Goal: Task Accomplishment & Management: Use online tool/utility

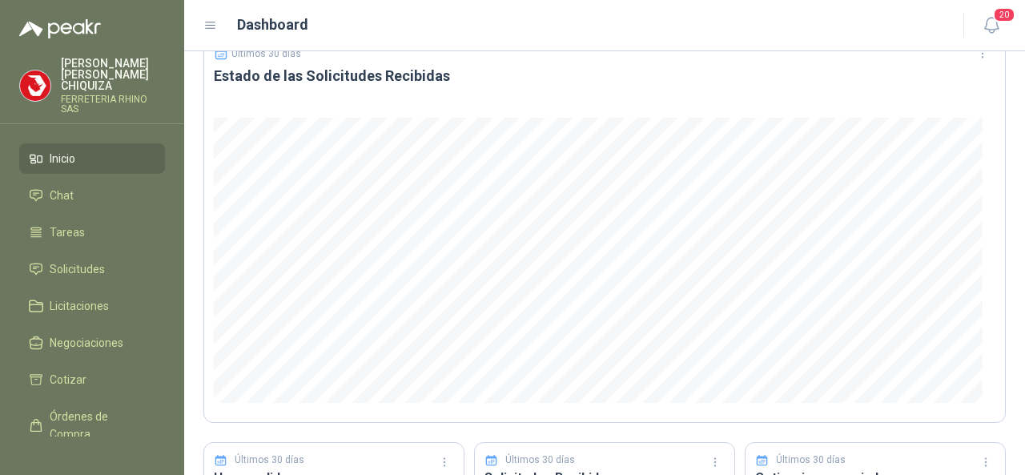
scroll to position [320, 0]
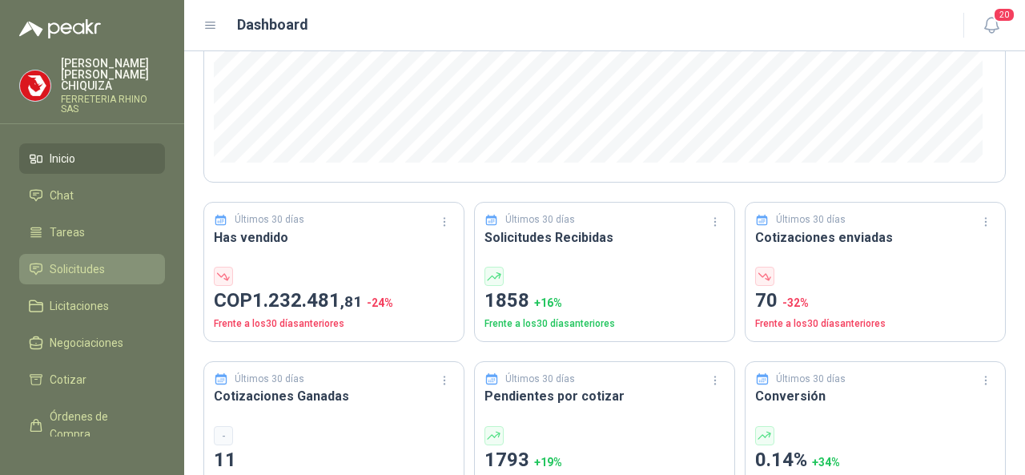
click at [78, 260] on span "Solicitudes" at bounding box center [77, 269] width 55 height 18
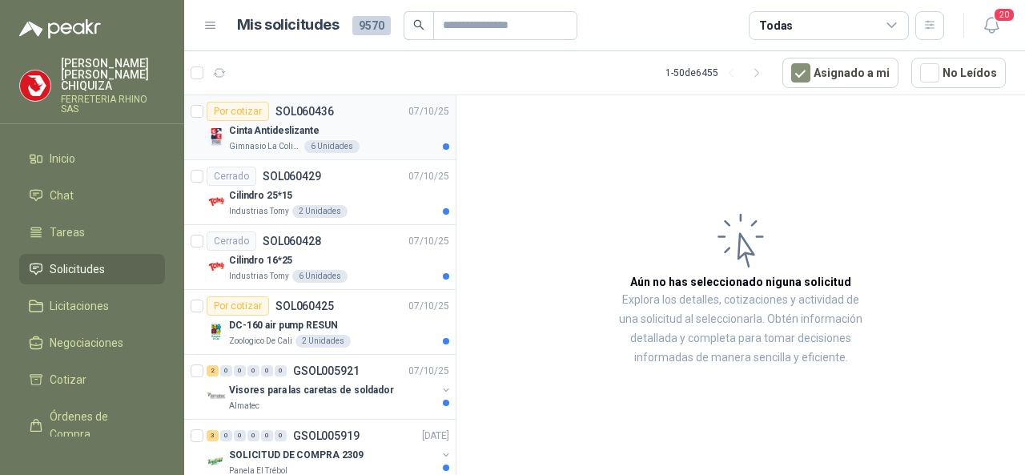
click at [315, 109] on p "SOL060436" at bounding box center [304, 111] width 58 height 11
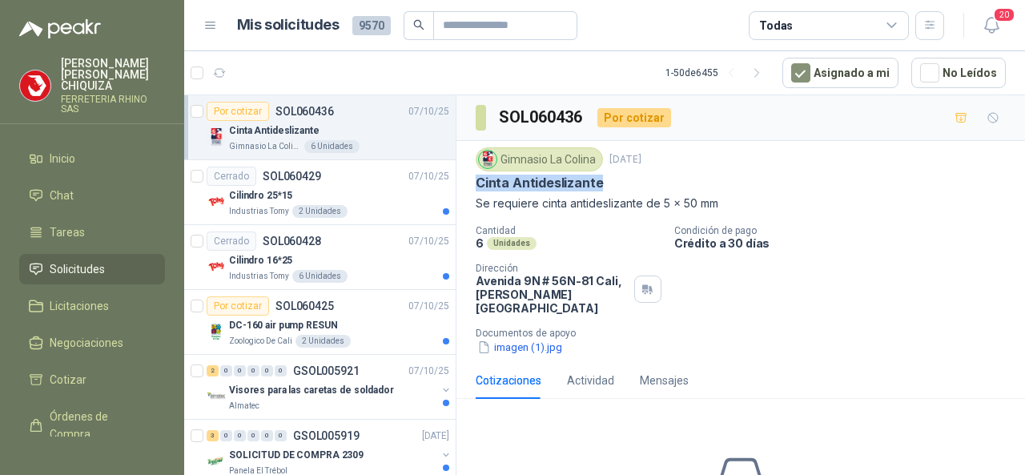
drag, startPoint x: 476, startPoint y: 175, endPoint x: 616, endPoint y: 187, distance: 141.4
click at [616, 187] on div "Cinta Antideslizante" at bounding box center [741, 183] width 530 height 17
copy p "Cinta Antideslizante"
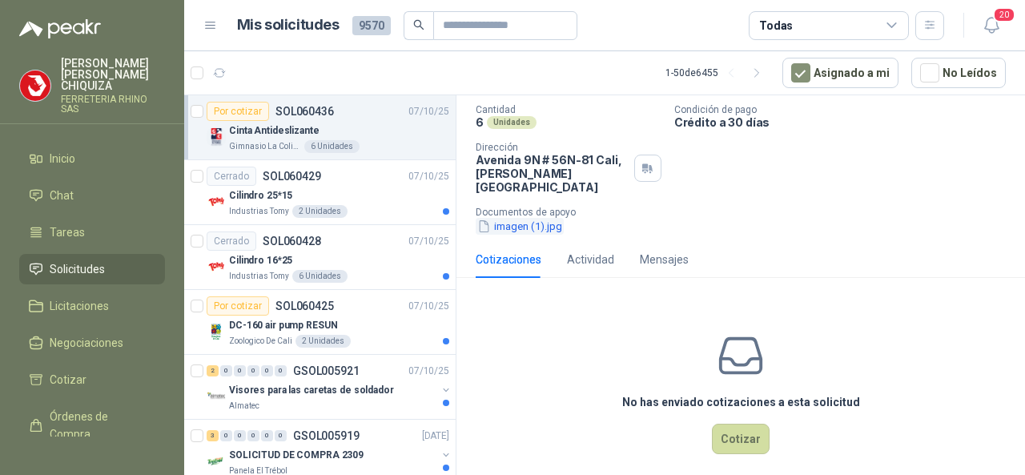
click at [510, 218] on button "imagen (1).jpg" at bounding box center [520, 226] width 88 height 17
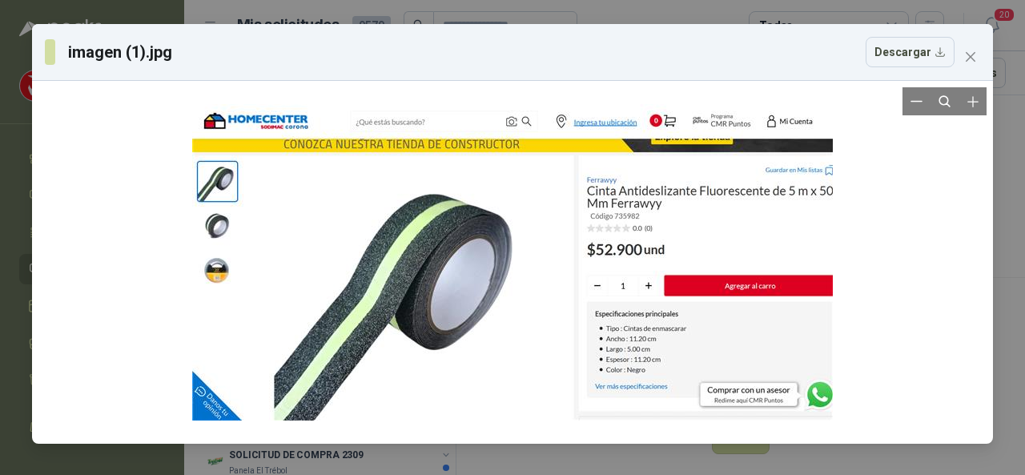
click at [898, 299] on div at bounding box center [512, 262] width 948 height 350
click at [970, 52] on icon "close" at bounding box center [970, 56] width 13 height 13
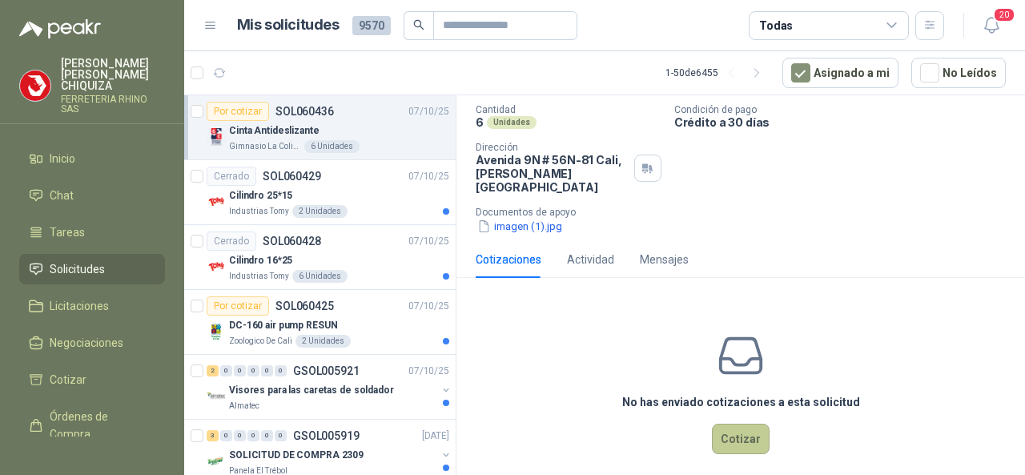
click at [739, 424] on button "Cotizar" at bounding box center [741, 439] width 58 height 30
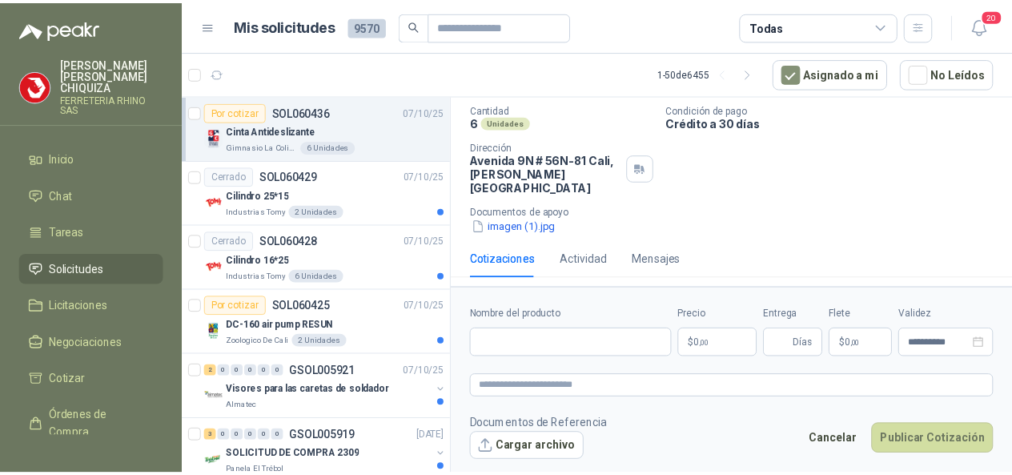
scroll to position [110, 0]
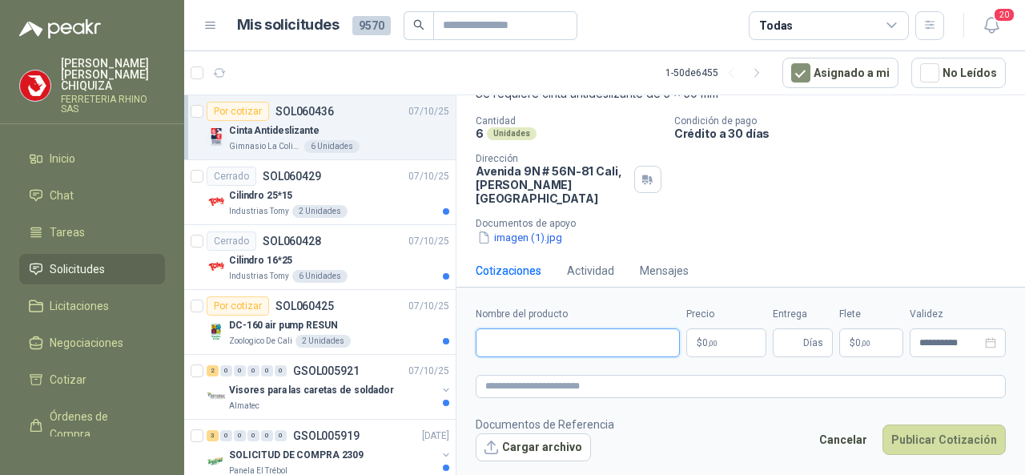
click at [510, 339] on input "Nombre del producto" at bounding box center [578, 342] width 204 height 29
paste input "**********"
type input "**********"
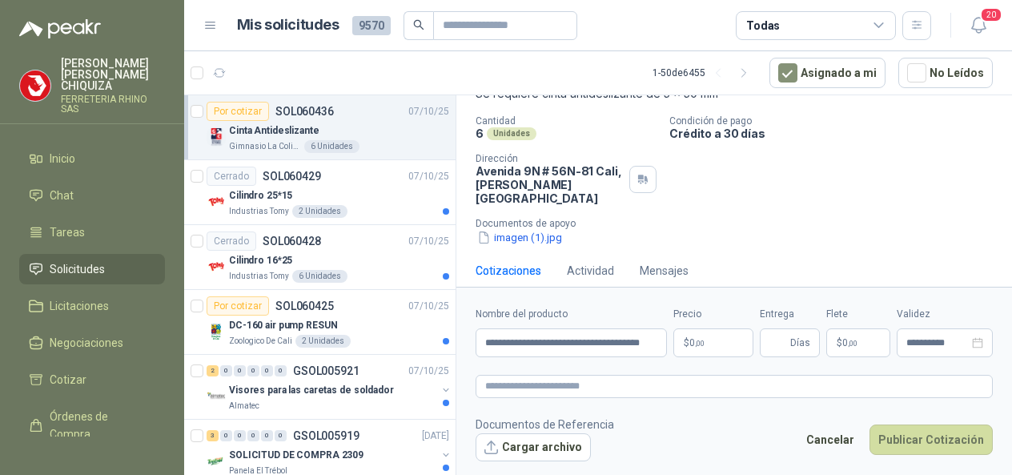
click at [730, 350] on body "[PERSON_NAME] FERRETERIA RHINO SAS Inicio Chat Tareas Solicitudes Licitaciones …" at bounding box center [506, 237] width 1012 height 475
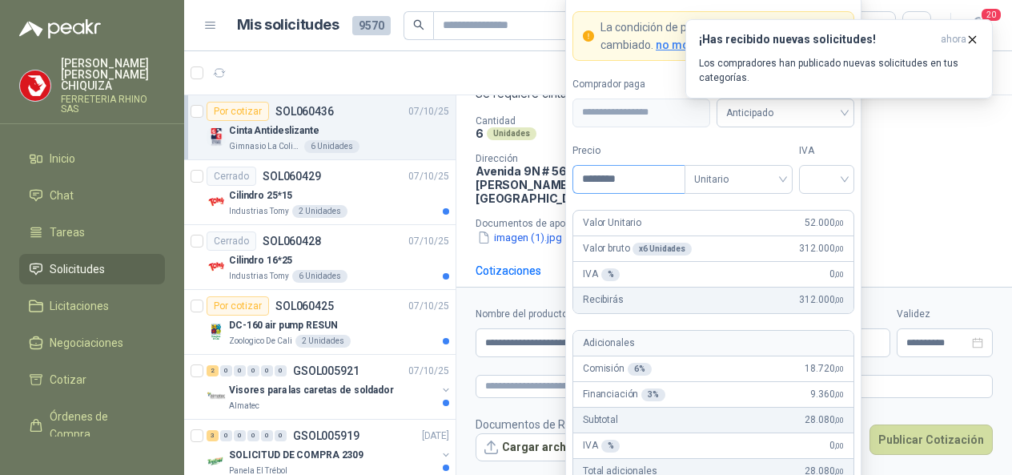
click at [644, 185] on input "********" at bounding box center [628, 179] width 111 height 27
click at [780, 184] on span "Unitario" at bounding box center [738, 179] width 89 height 24
type input "********"
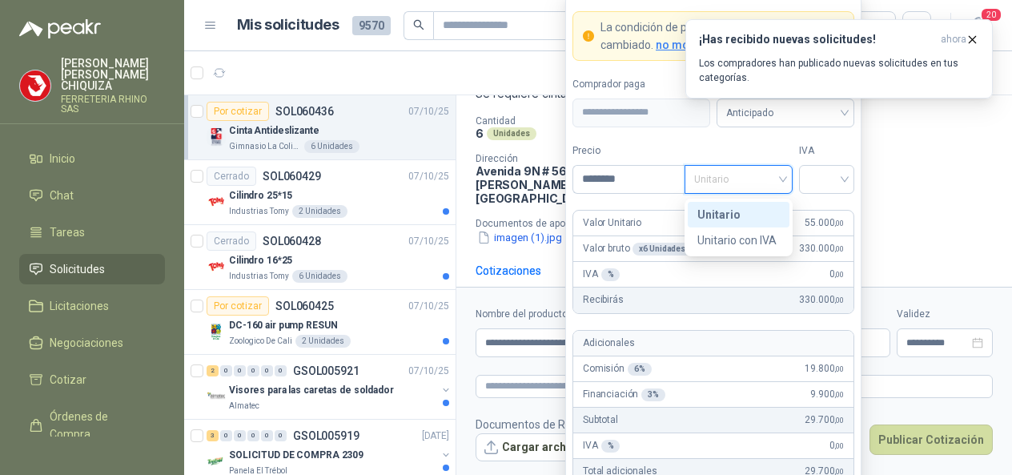
click at [732, 216] on div "Unitario" at bounding box center [738, 215] width 82 height 18
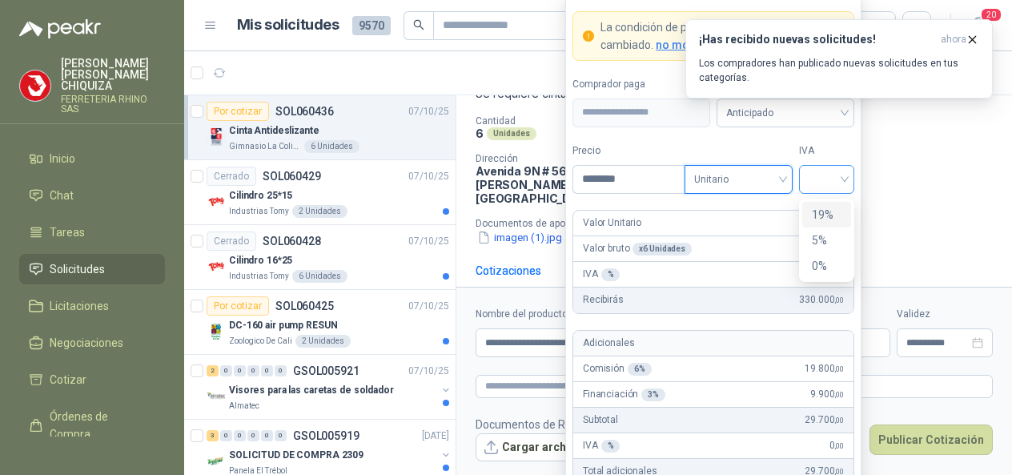
click at [849, 185] on div at bounding box center [826, 179] width 55 height 29
click at [823, 217] on div "19%" at bounding box center [827, 215] width 30 height 18
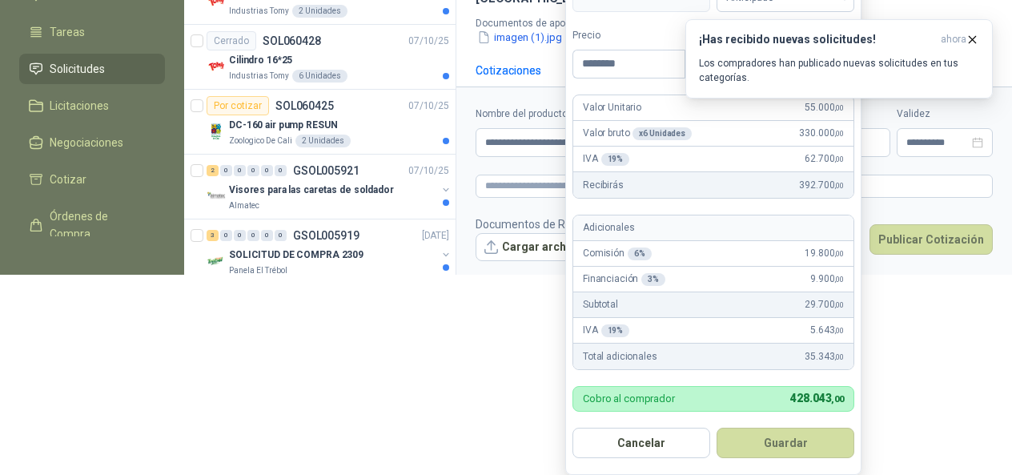
scroll to position [210, 0]
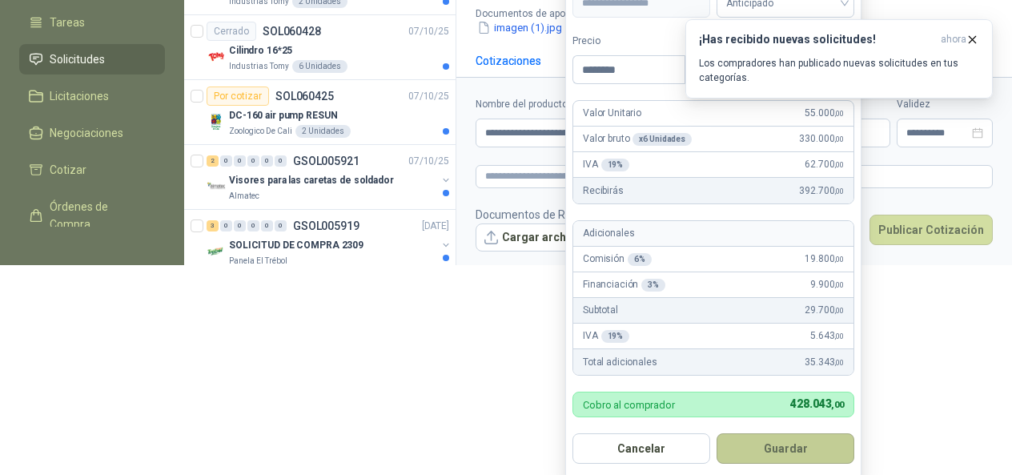
click at [765, 444] on button "Guardar" at bounding box center [786, 448] width 138 height 30
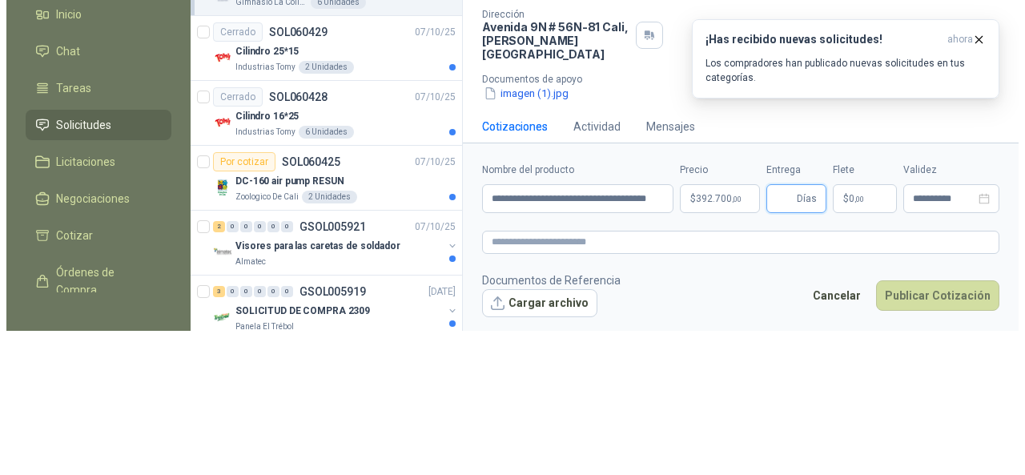
scroll to position [0, 0]
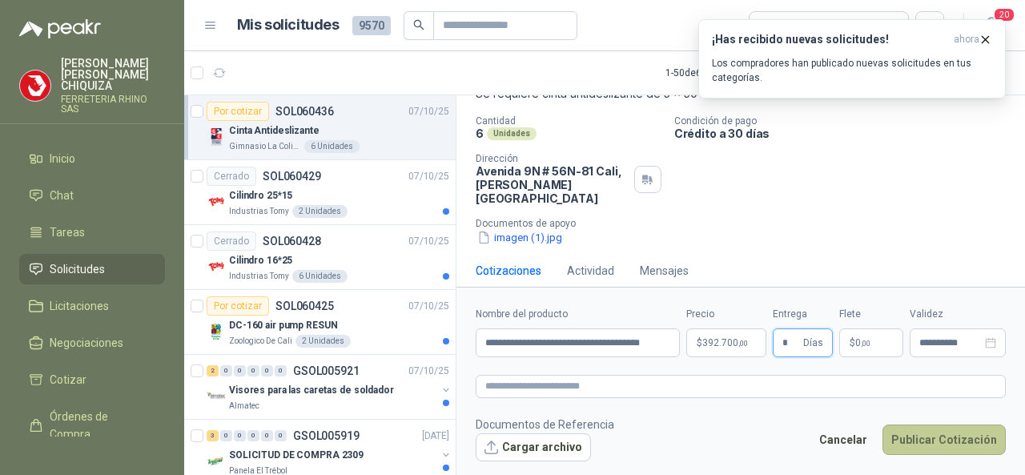
type input "*"
click at [933, 441] on button "Publicar Cotización" at bounding box center [943, 439] width 123 height 30
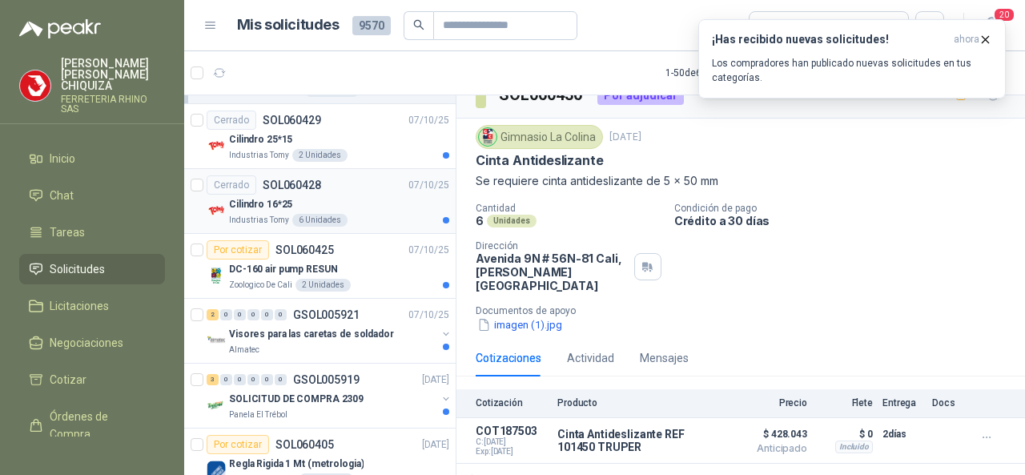
scroll to position [80, 0]
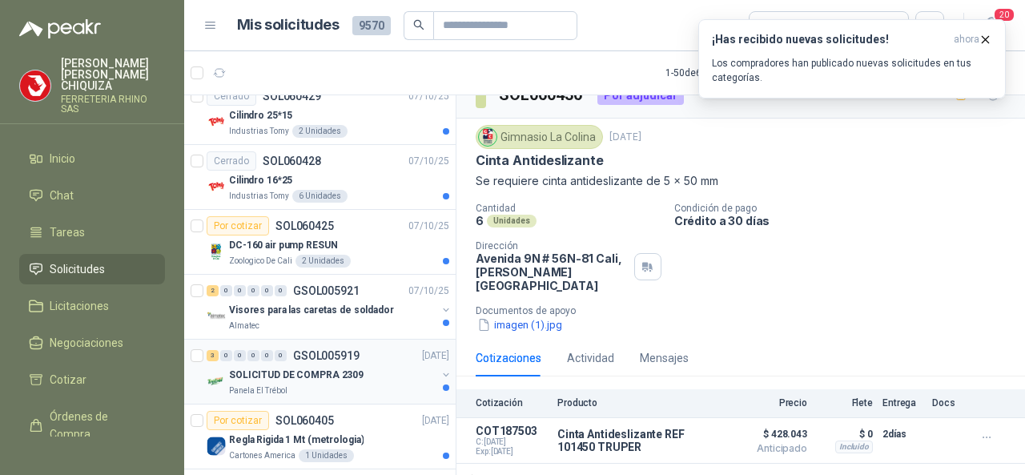
click at [339, 359] on p "GSOL005919" at bounding box center [326, 355] width 66 height 11
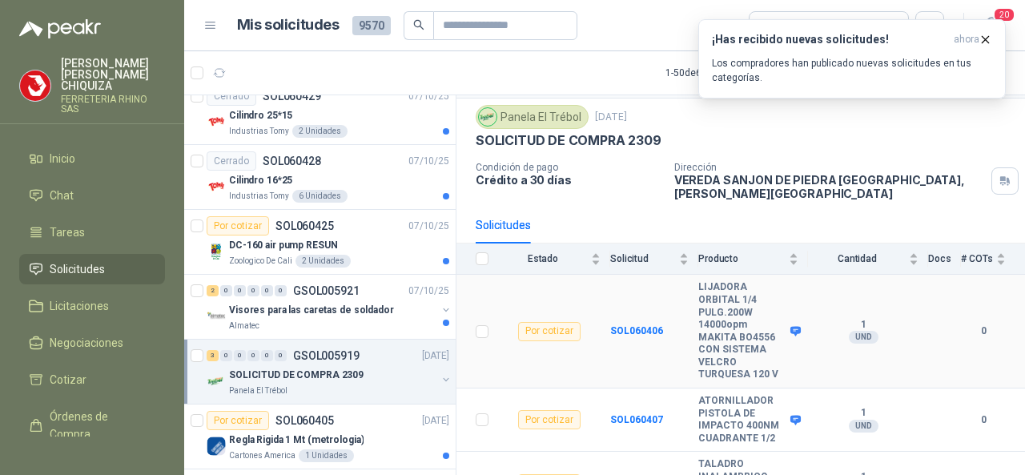
scroll to position [78, 0]
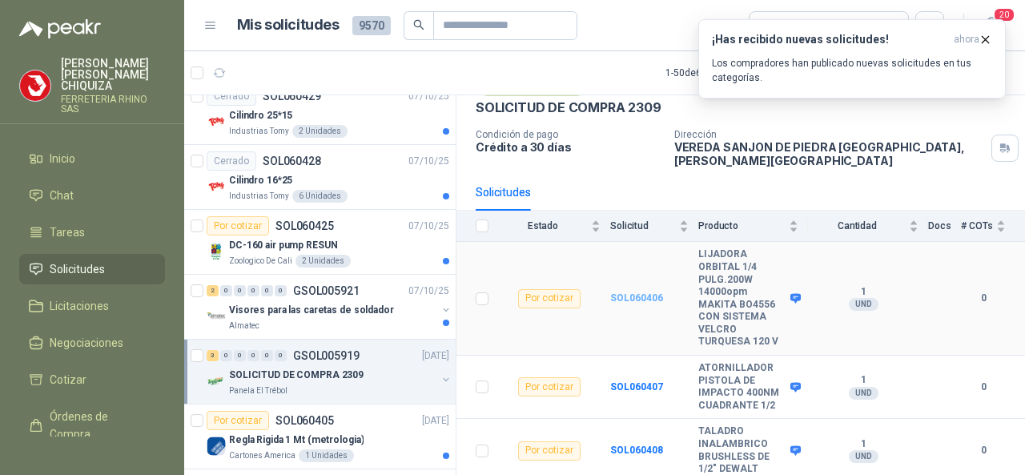
click at [640, 292] on b "SOL060406" at bounding box center [636, 297] width 53 height 11
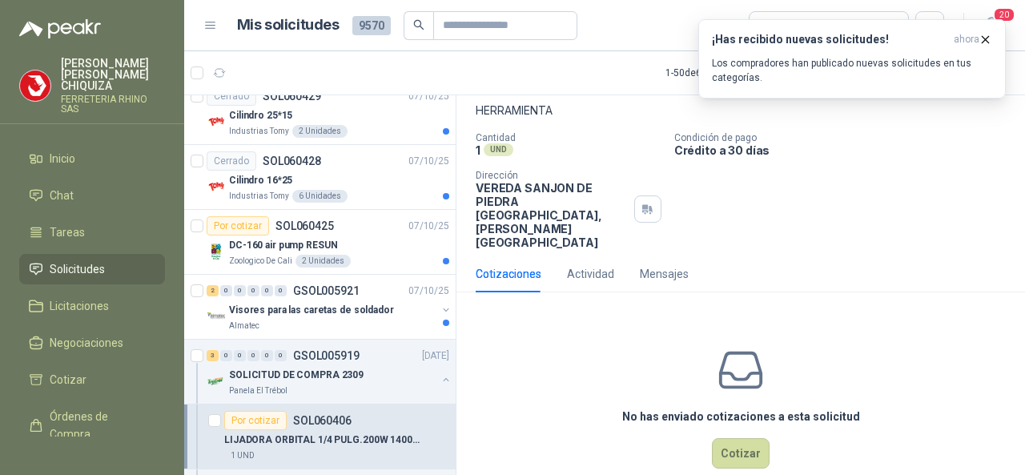
scroll to position [30, 0]
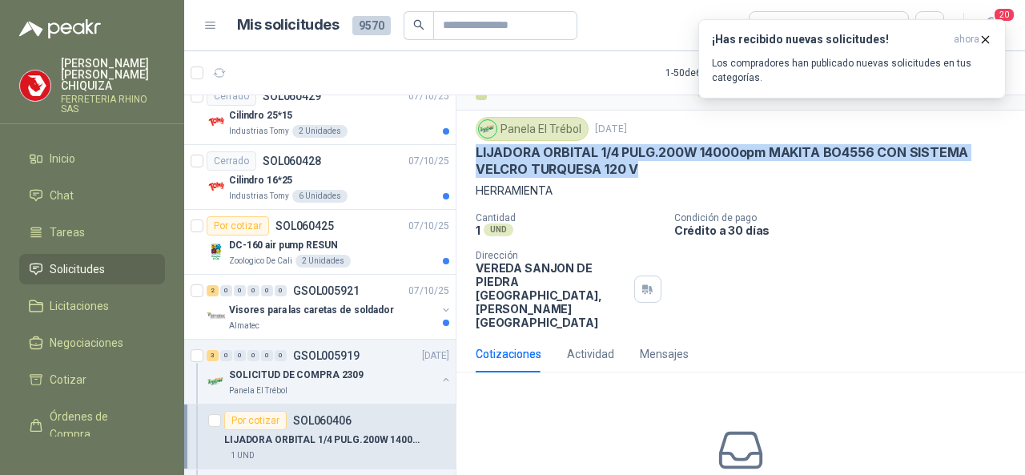
drag, startPoint x: 473, startPoint y: 148, endPoint x: 644, endPoint y: 171, distance: 172.0
click at [644, 171] on div "Panela El Trébol [DATE] LIJADORA ORBITAL 1/4 PULG.200W 14000opm MAKITA BO4556 C…" at bounding box center [740, 222] width 568 height 225
copy p "LIJADORA ORBITAL 1/4 PULG.200W 14000opm MAKITA BO4556 CON SISTEMA VELCRO TURQUE…"
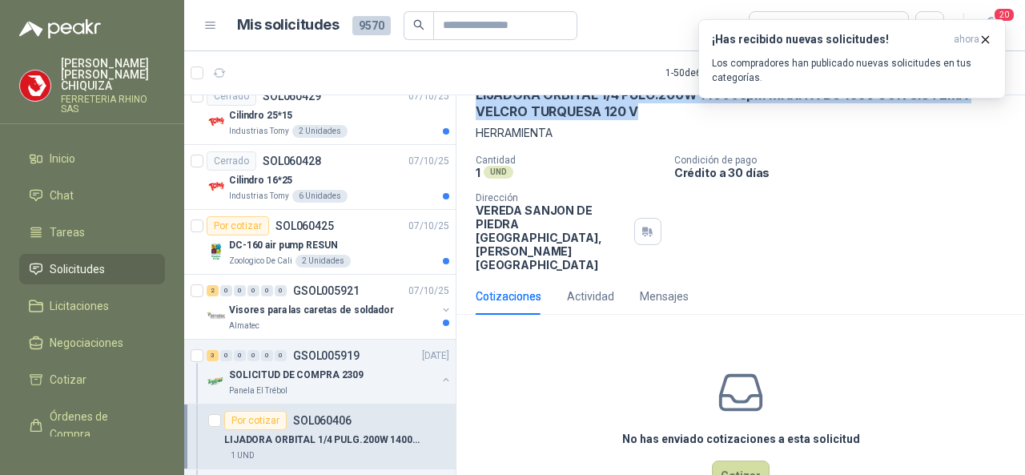
scroll to position [110, 0]
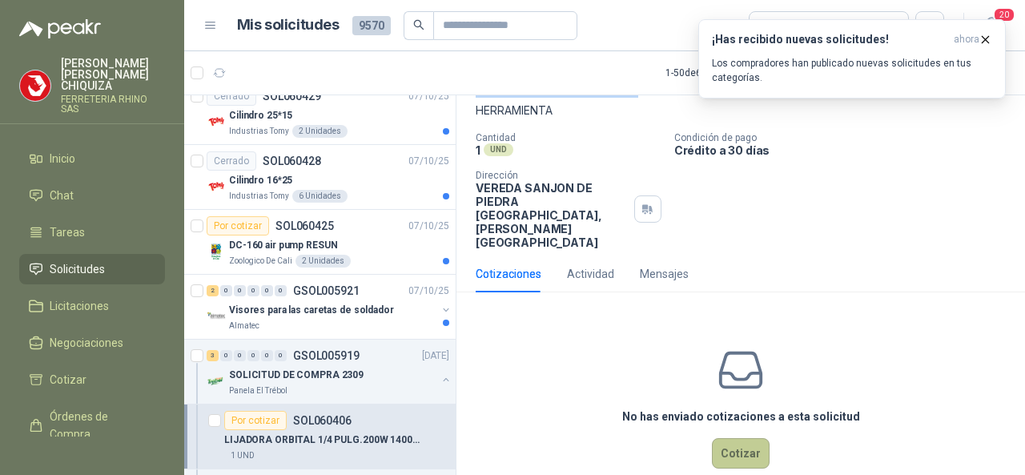
click at [745, 438] on button "Cotizar" at bounding box center [741, 453] width 58 height 30
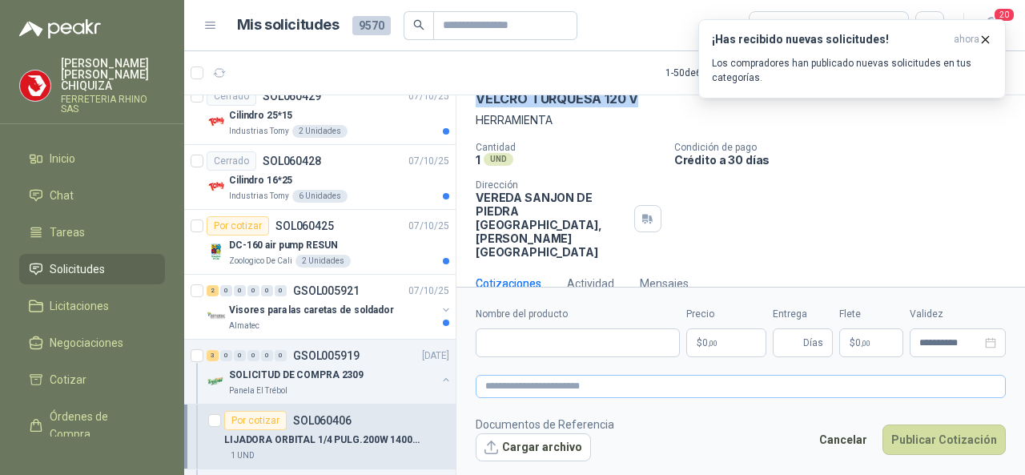
scroll to position [99, 0]
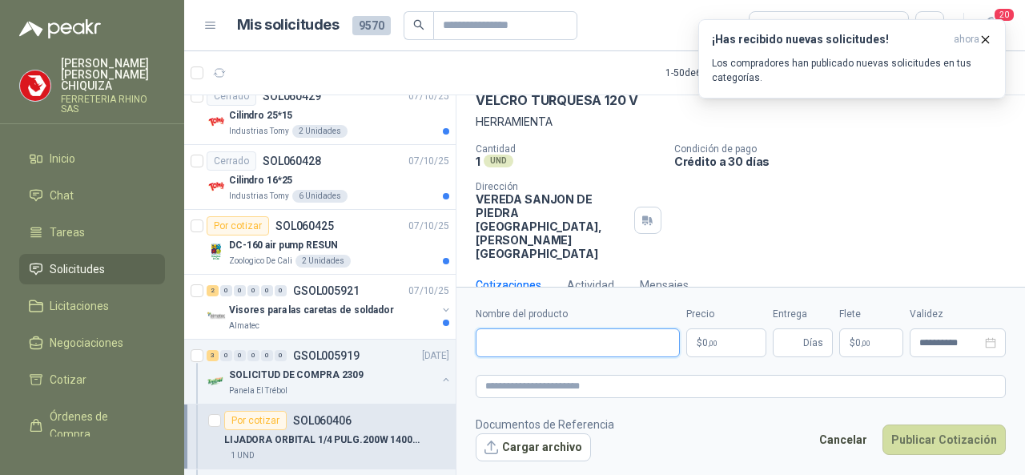
click at [524, 347] on input "Nombre del producto" at bounding box center [578, 342] width 204 height 29
paste input "**********"
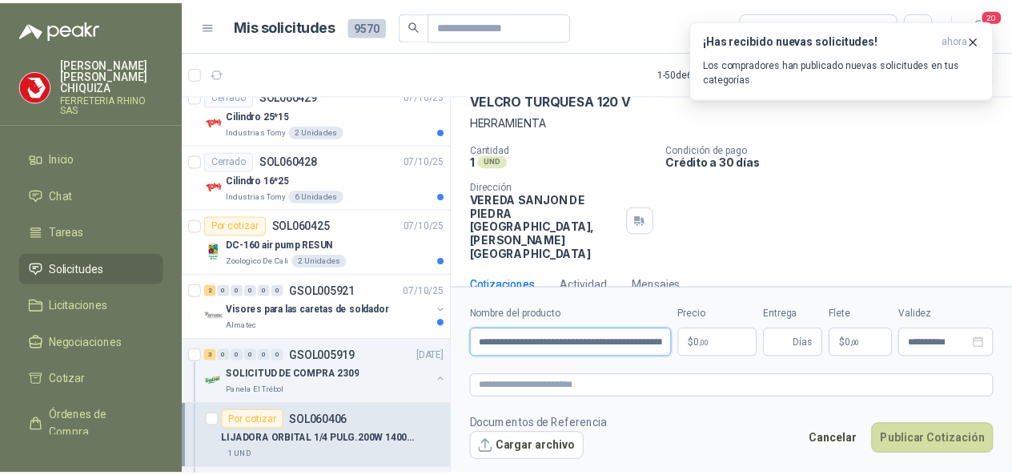
scroll to position [0, 271]
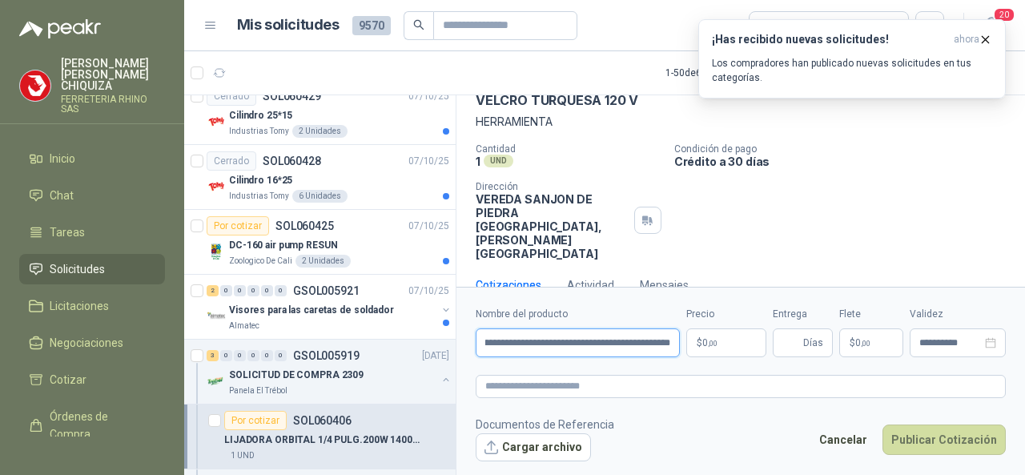
type input "**********"
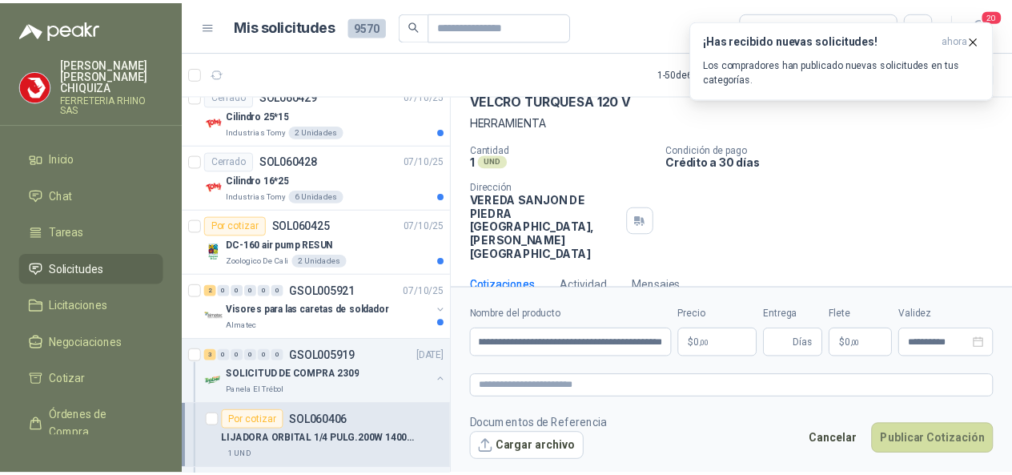
scroll to position [0, 0]
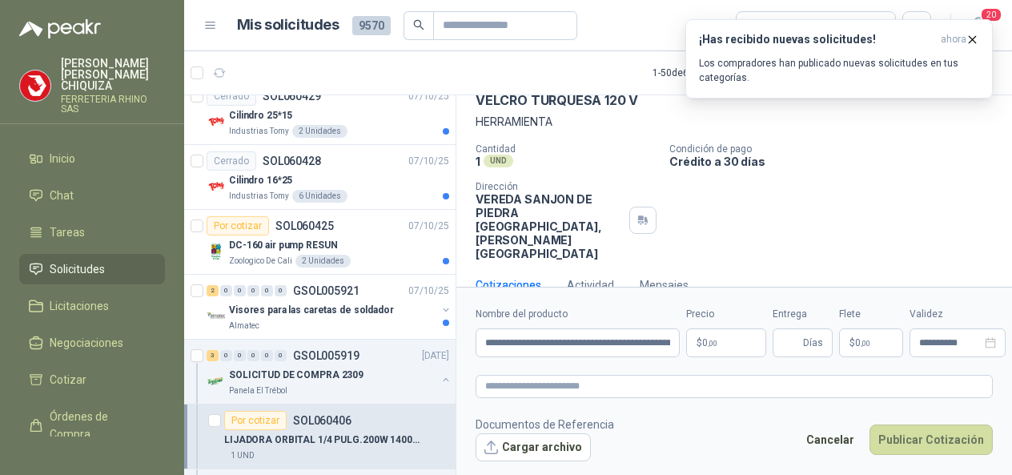
click at [742, 350] on body "[PERSON_NAME] FERRETERIA RHINO SAS Inicio Chat Tareas Solicitudes Licitaciones …" at bounding box center [506, 237] width 1012 height 475
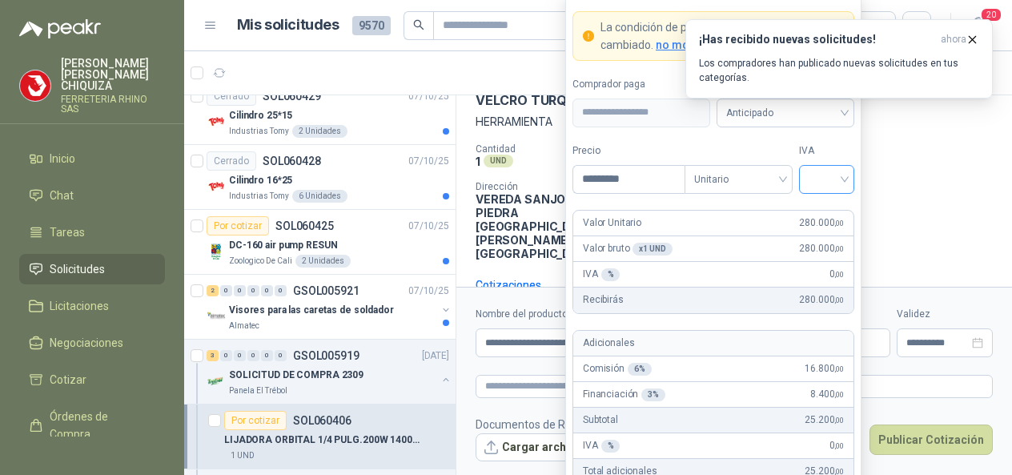
type input "*********"
click at [842, 182] on input "search" at bounding box center [827, 178] width 36 height 24
click at [825, 214] on div "19%" at bounding box center [827, 215] width 30 height 18
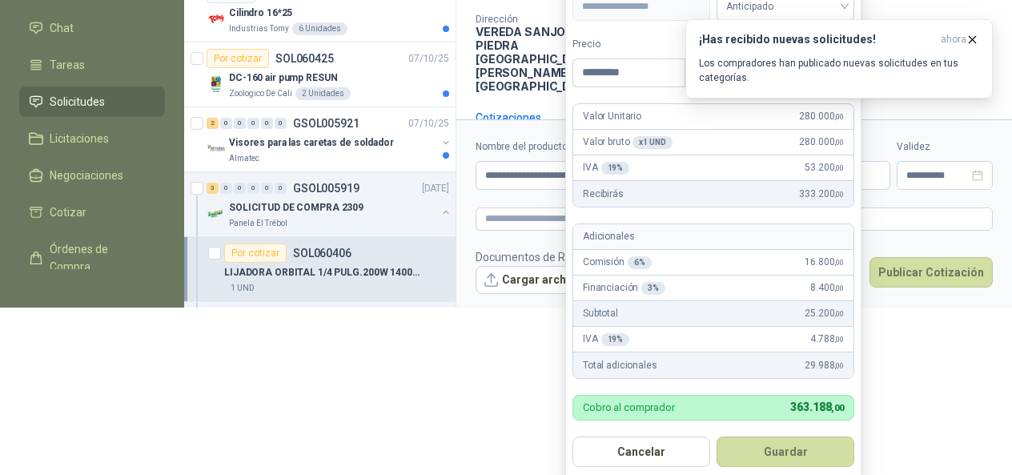
scroll to position [174, 0]
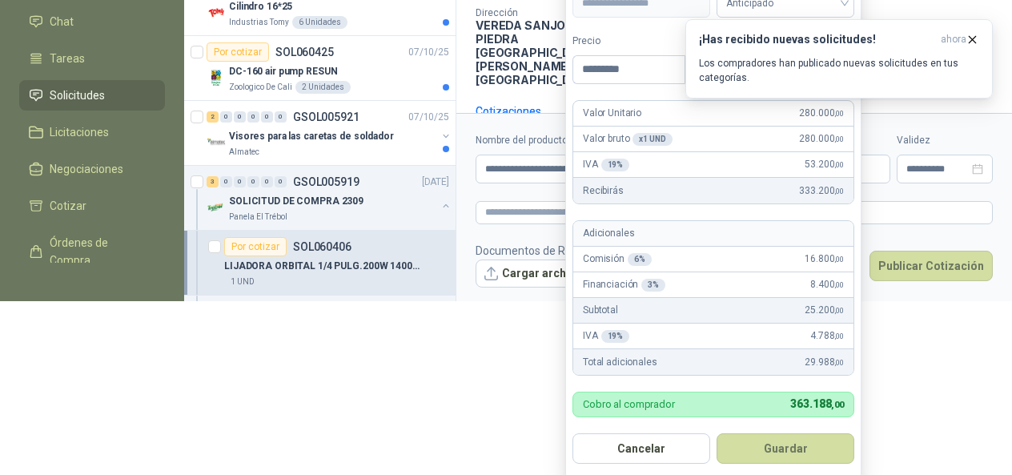
click at [777, 449] on button "Guardar" at bounding box center [786, 448] width 138 height 30
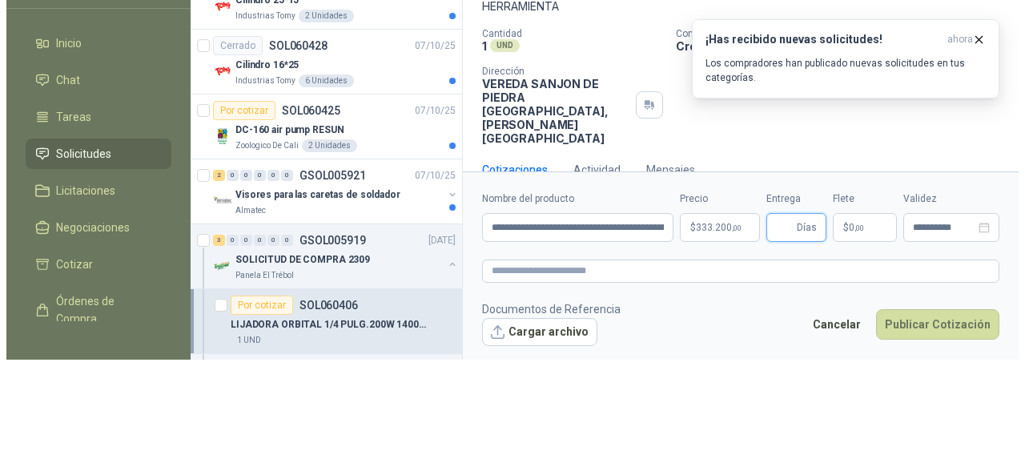
scroll to position [0, 0]
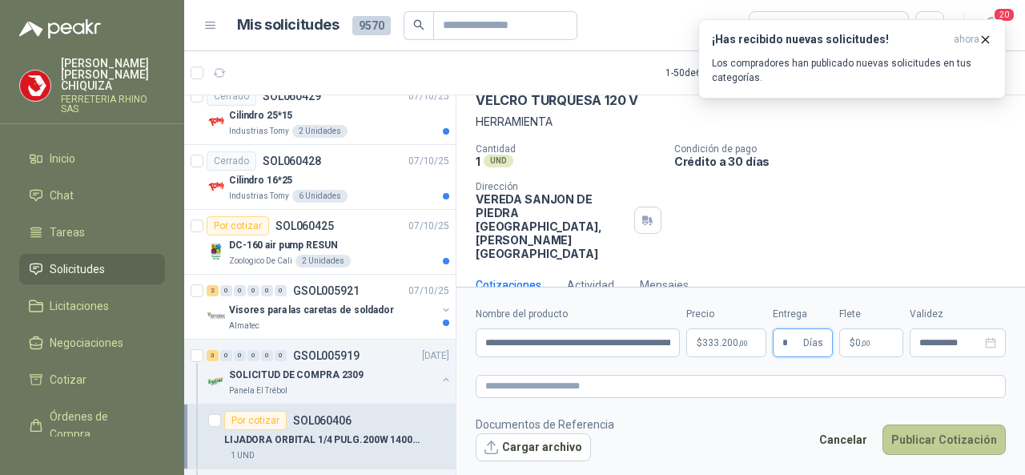
type input "*"
click at [924, 448] on button "Publicar Cotización" at bounding box center [943, 439] width 123 height 30
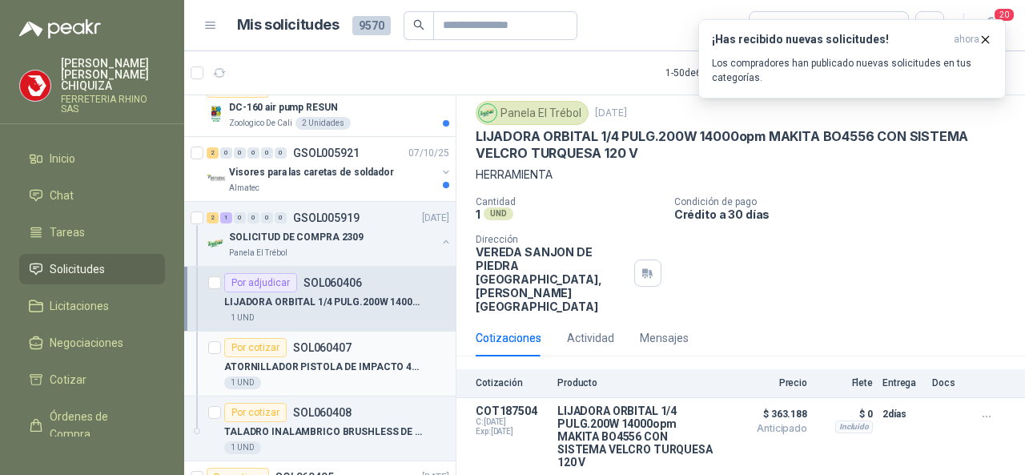
scroll to position [240, 0]
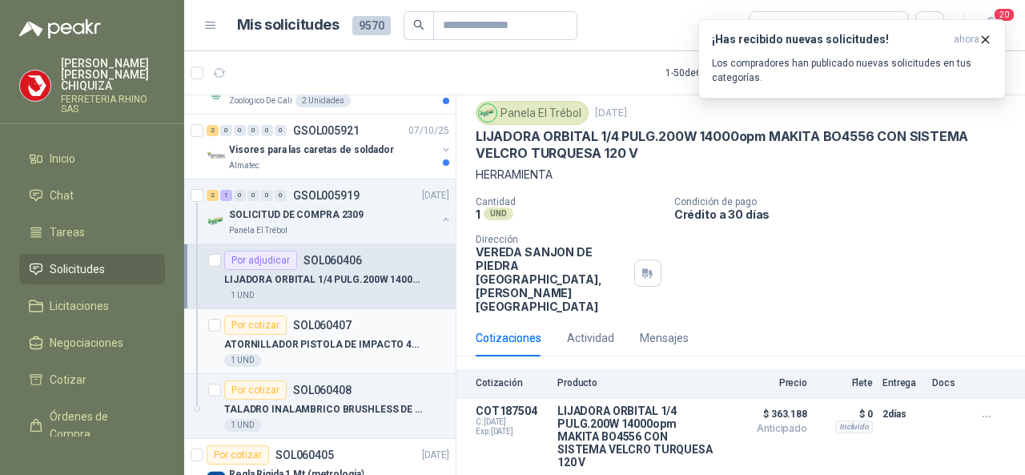
click at [330, 324] on p "SOL060407" at bounding box center [322, 324] width 58 height 11
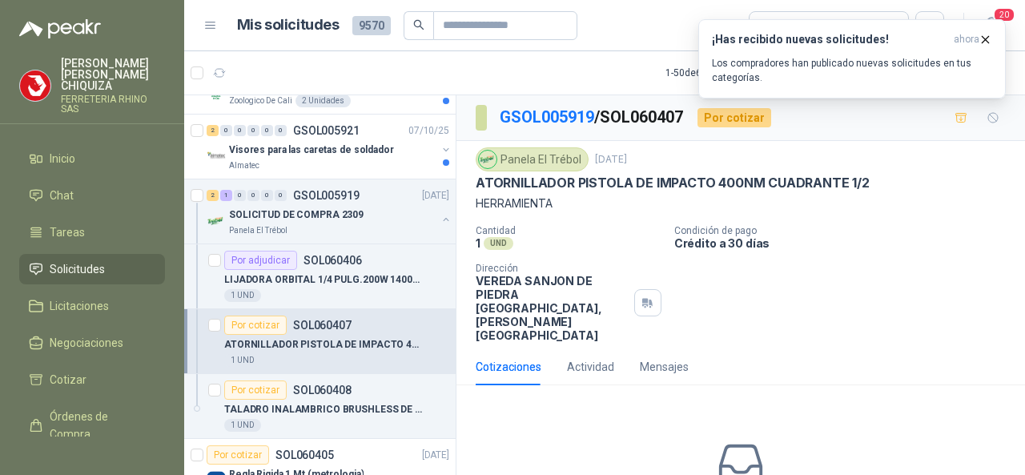
scroll to position [93, 0]
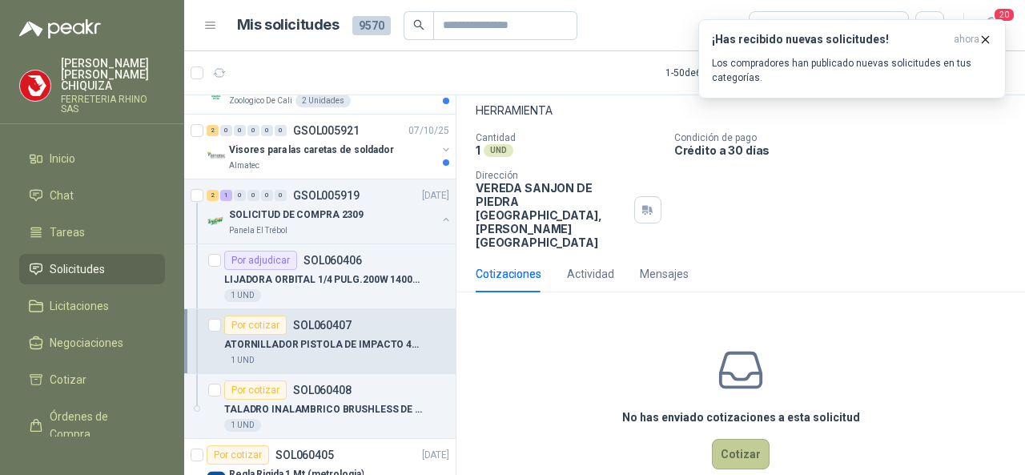
click at [729, 439] on button "Cotizar" at bounding box center [741, 454] width 58 height 30
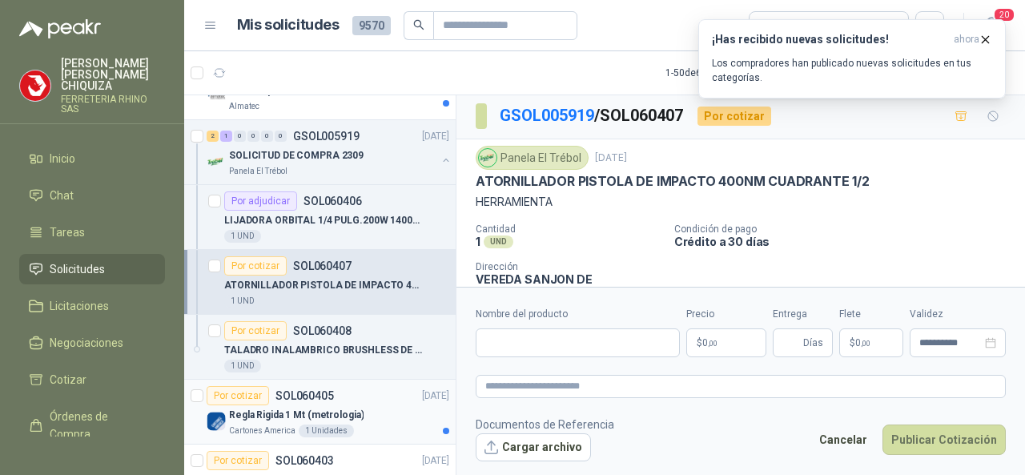
scroll to position [320, 0]
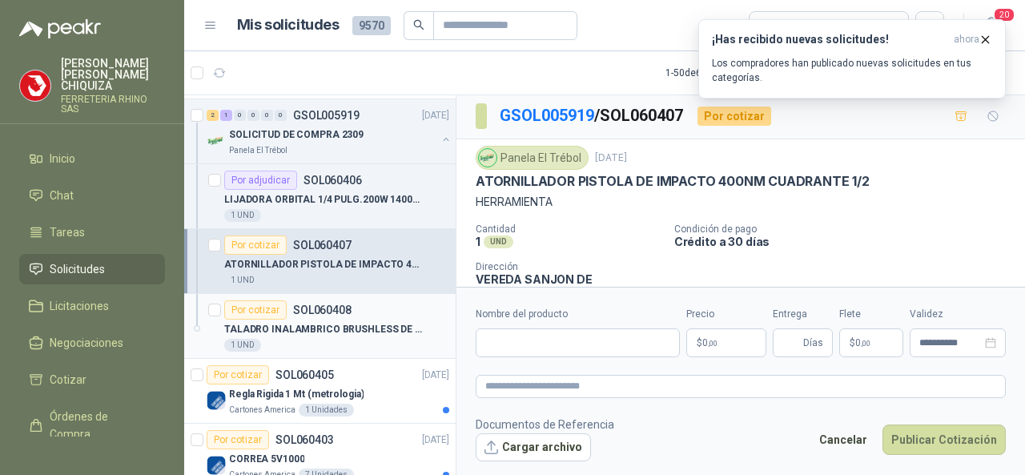
click at [306, 310] on p "SOL060408" at bounding box center [322, 309] width 58 height 11
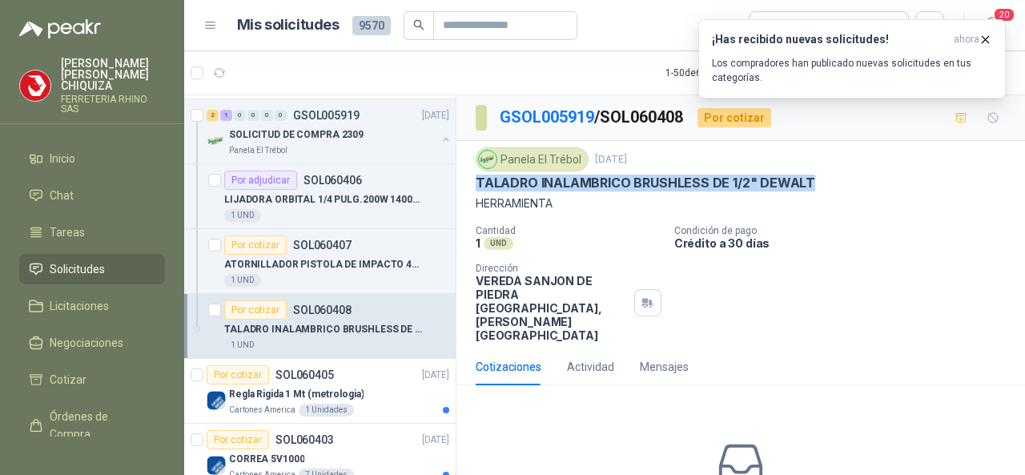
drag, startPoint x: 536, startPoint y: 177, endPoint x: 809, endPoint y: 178, distance: 273.0
click at [809, 178] on div "Panela El Trébol [DATE] TALADRO INALAMBRICO BRUSHLESS DE 1/2" DEWALT HERRAMIENT…" at bounding box center [740, 244] width 568 height 207
copy p "TALADRO INALAMBRICO BRUSHLESS DE 1/2" DEWALT"
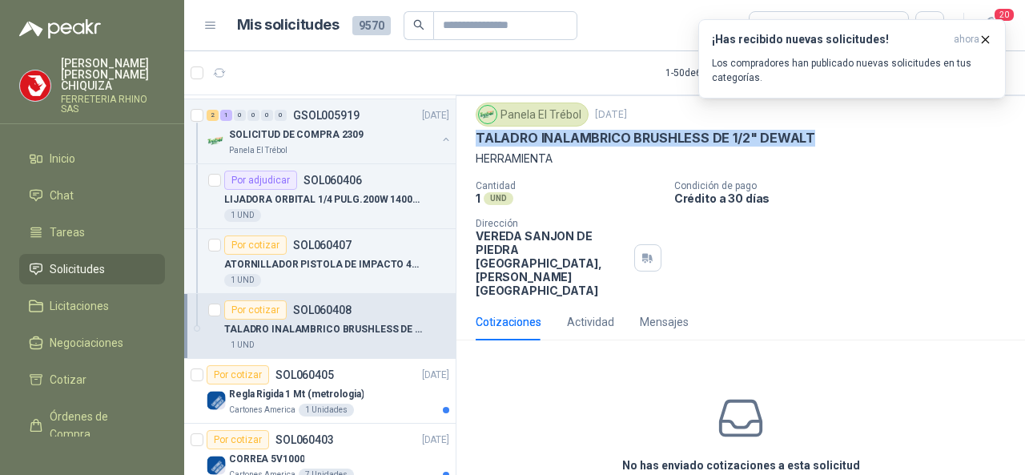
scroll to position [93, 0]
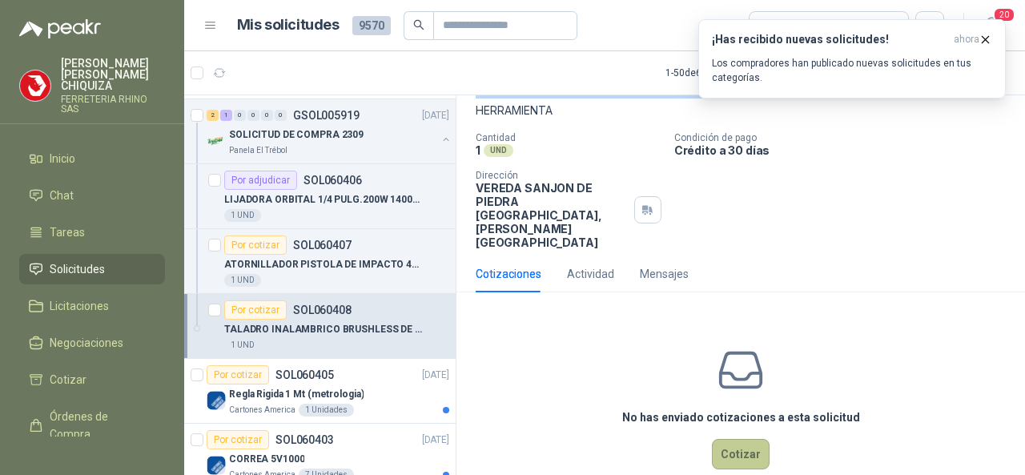
click at [739, 439] on button "Cotizar" at bounding box center [741, 454] width 58 height 30
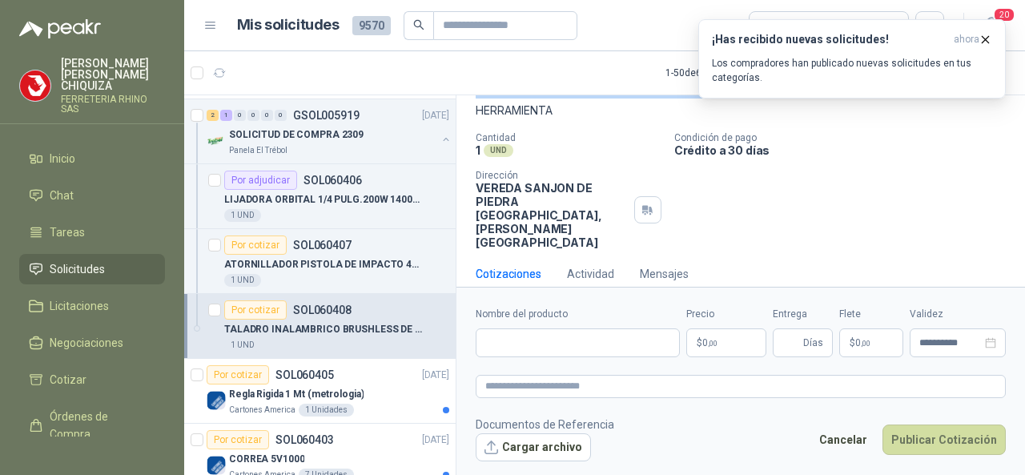
scroll to position [82, 0]
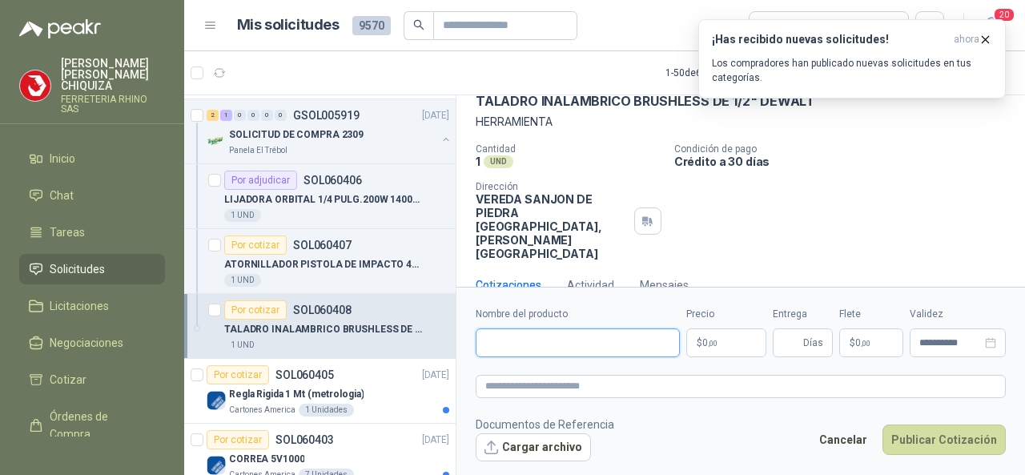
click at [523, 356] on input "Nombre del producto" at bounding box center [578, 342] width 204 height 29
paste input "**********"
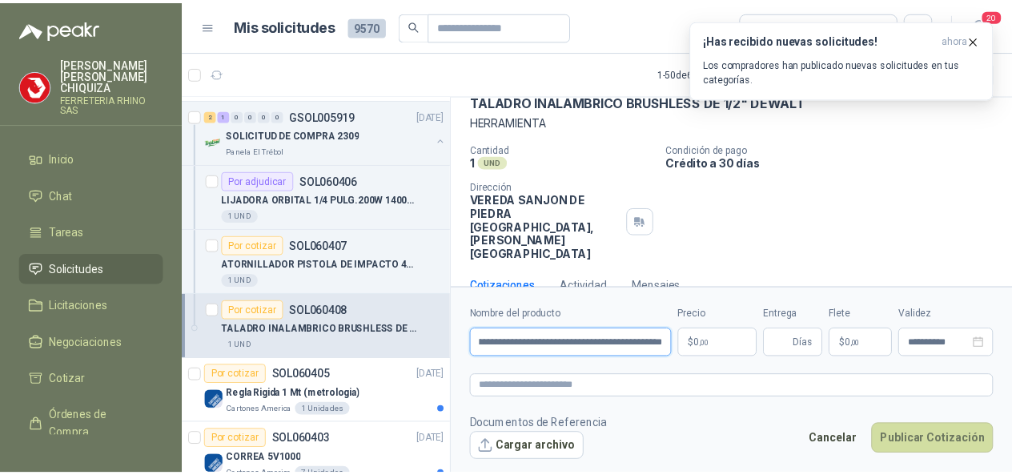
scroll to position [0, 111]
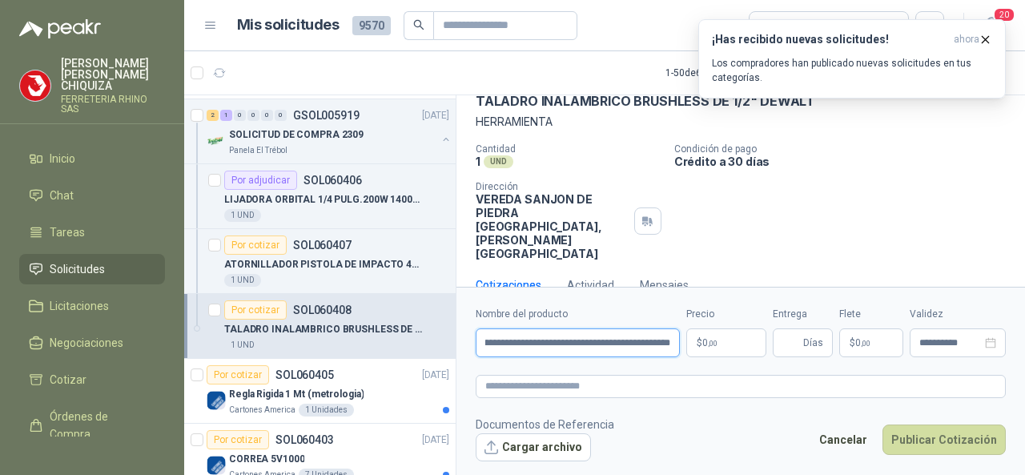
type input "**********"
click at [735, 344] on body "[PERSON_NAME] FERRETERIA RHINO SAS Inicio Chat Tareas Solicitudes Licitaciones …" at bounding box center [512, 237] width 1025 height 475
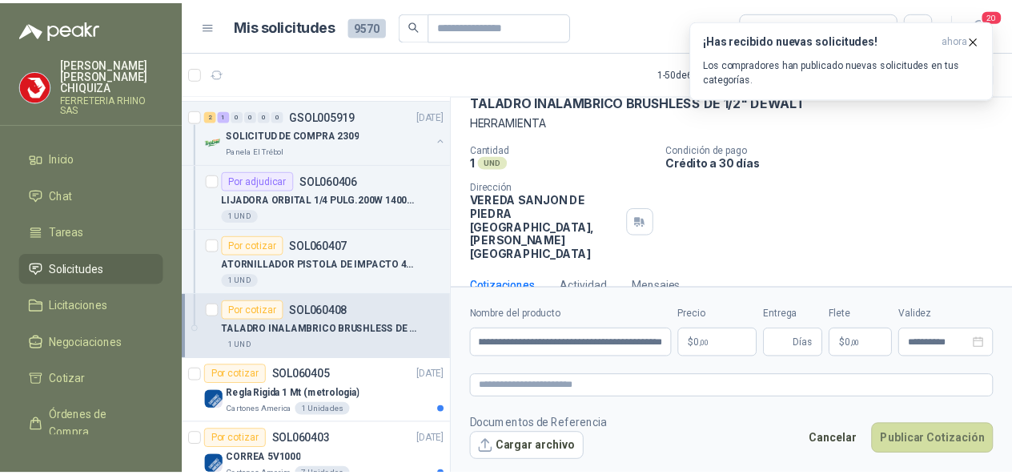
scroll to position [0, 0]
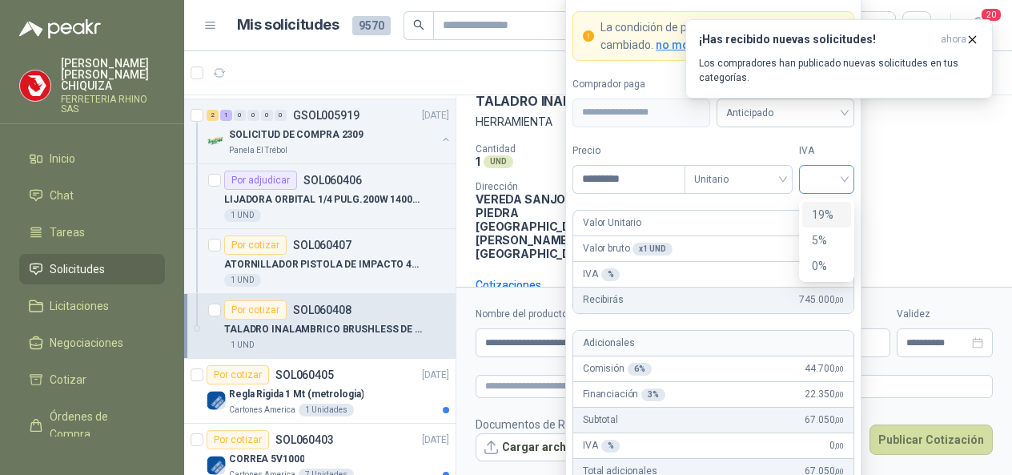
click at [847, 183] on div at bounding box center [826, 179] width 55 height 29
type input "*********"
click at [821, 213] on div "19%" at bounding box center [827, 215] width 30 height 18
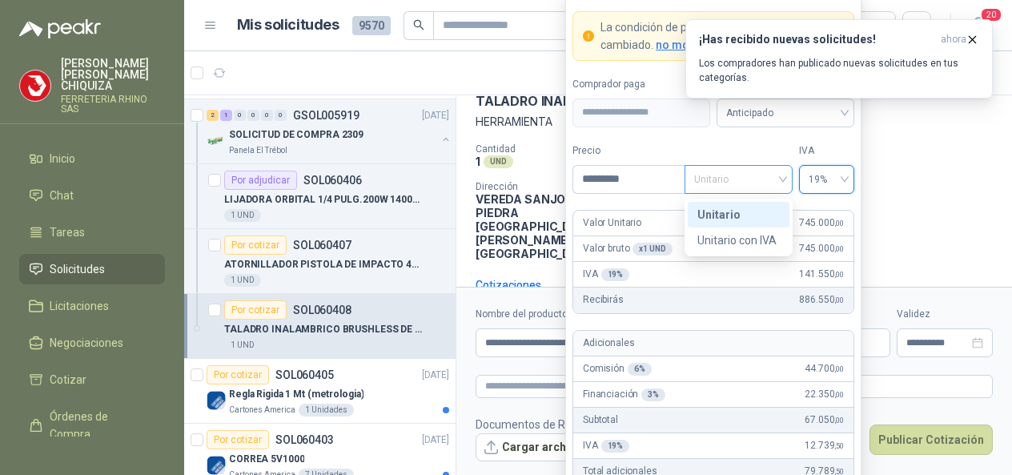
click at [781, 178] on span "Unitario" at bounding box center [738, 179] width 89 height 24
click at [705, 218] on div "Unitario" at bounding box center [738, 215] width 82 height 18
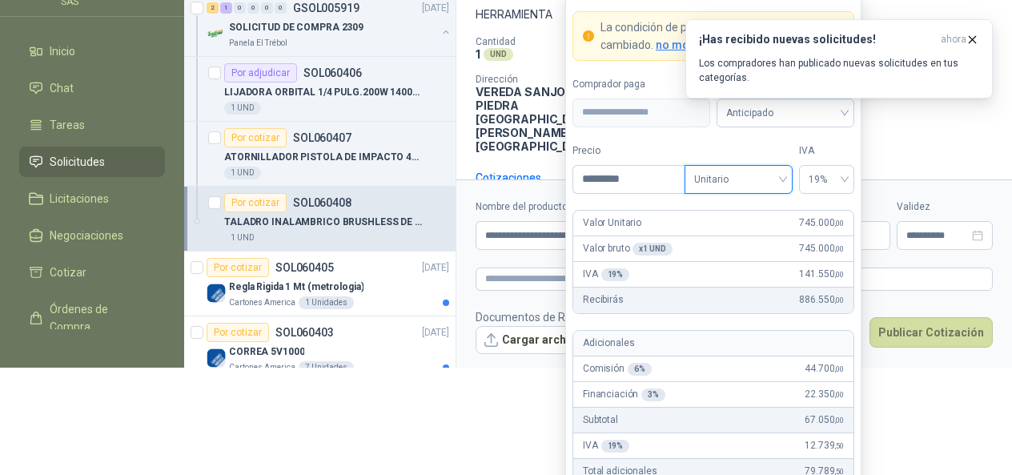
scroll to position [130, 0]
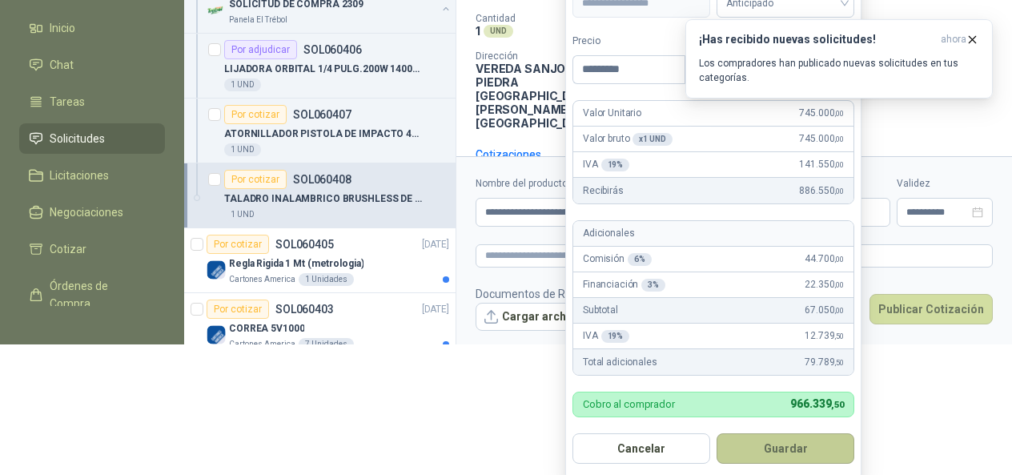
click at [763, 444] on button "Guardar" at bounding box center [786, 448] width 138 height 30
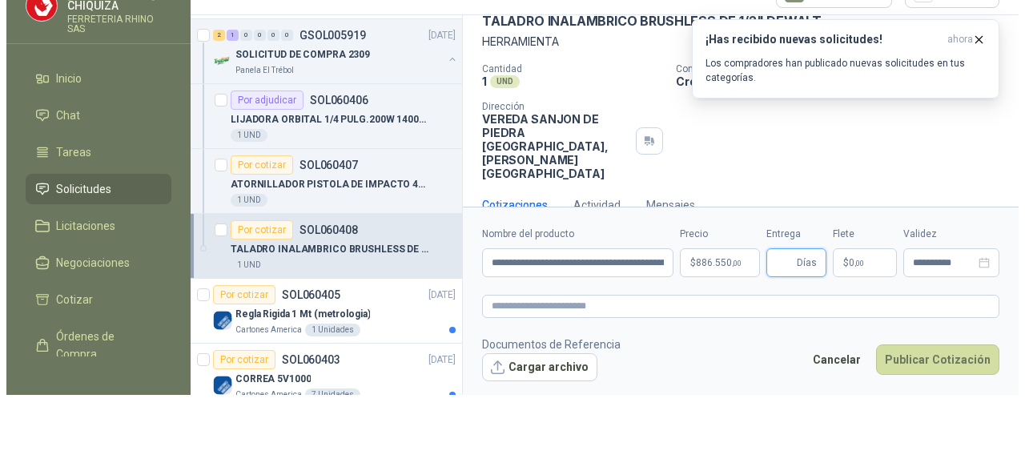
scroll to position [0, 0]
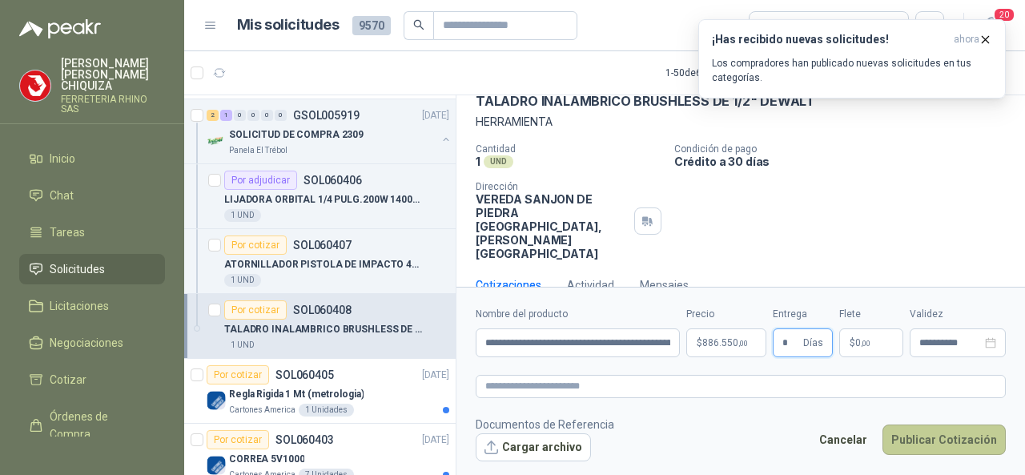
type input "*"
click at [972, 445] on button "Publicar Cotización" at bounding box center [943, 439] width 123 height 30
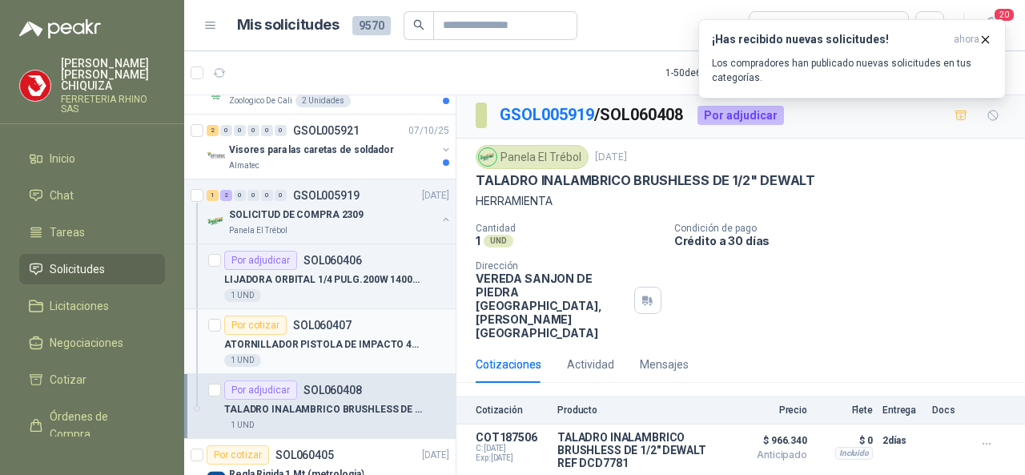
scroll to position [240, 0]
